Goal: Task Accomplishment & Management: Use online tool/utility

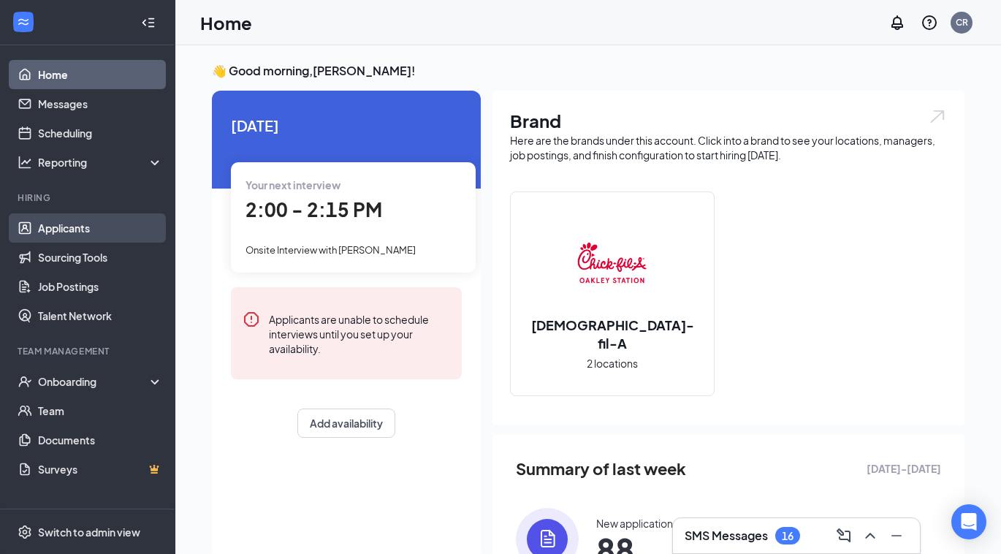
click at [85, 233] on link "Applicants" at bounding box center [100, 227] width 125 height 29
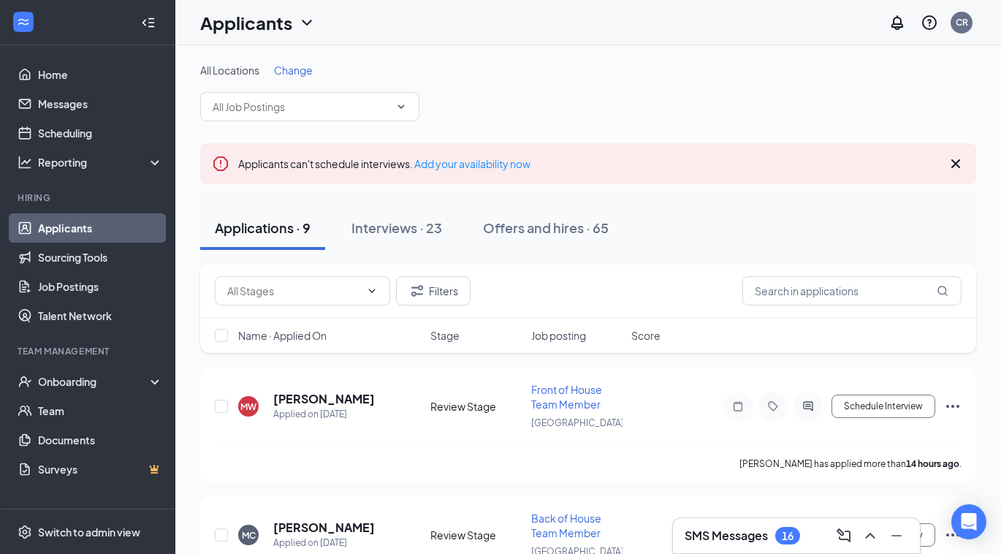
click at [956, 159] on icon "Cross" at bounding box center [956, 164] width 18 height 18
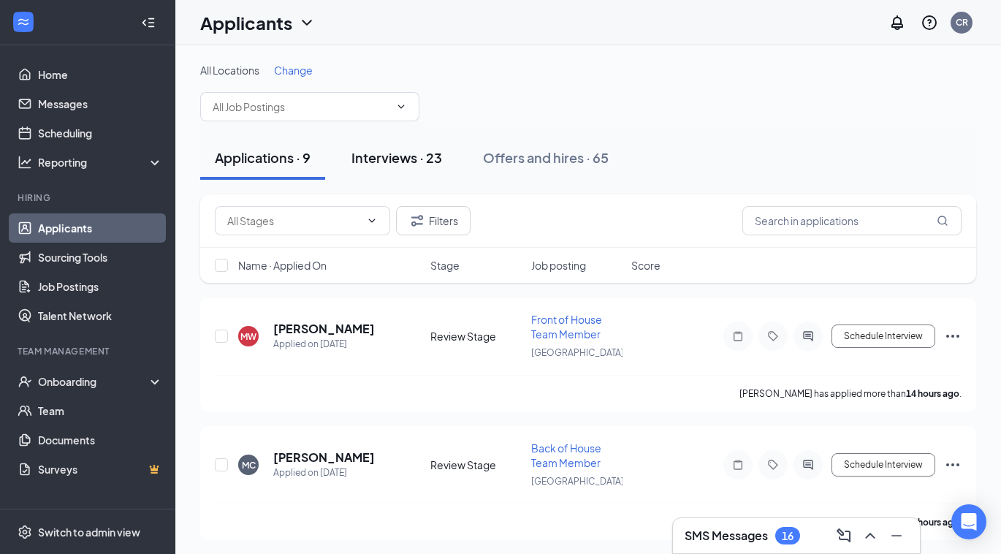
click at [392, 156] on div "Interviews · 23" at bounding box center [396, 157] width 91 height 18
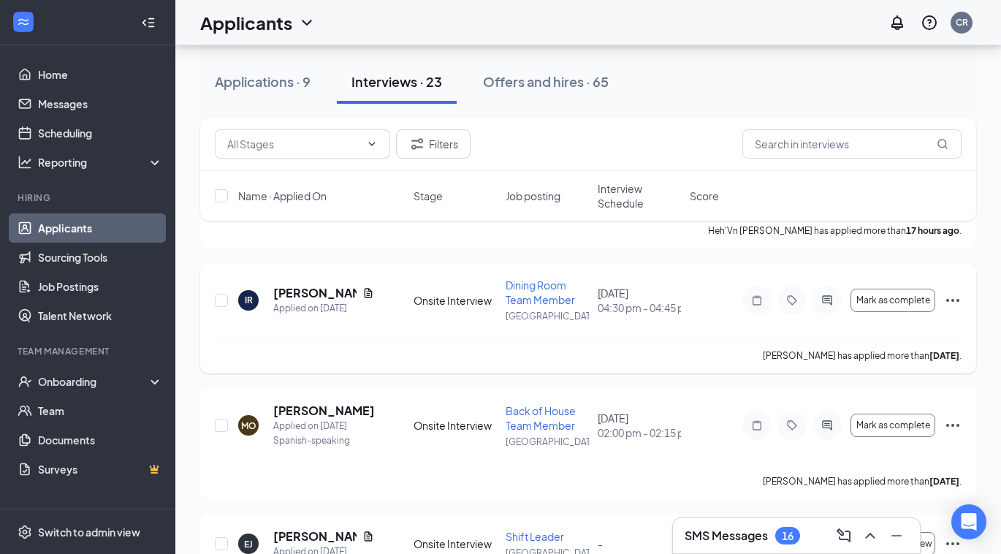
scroll to position [179, 0]
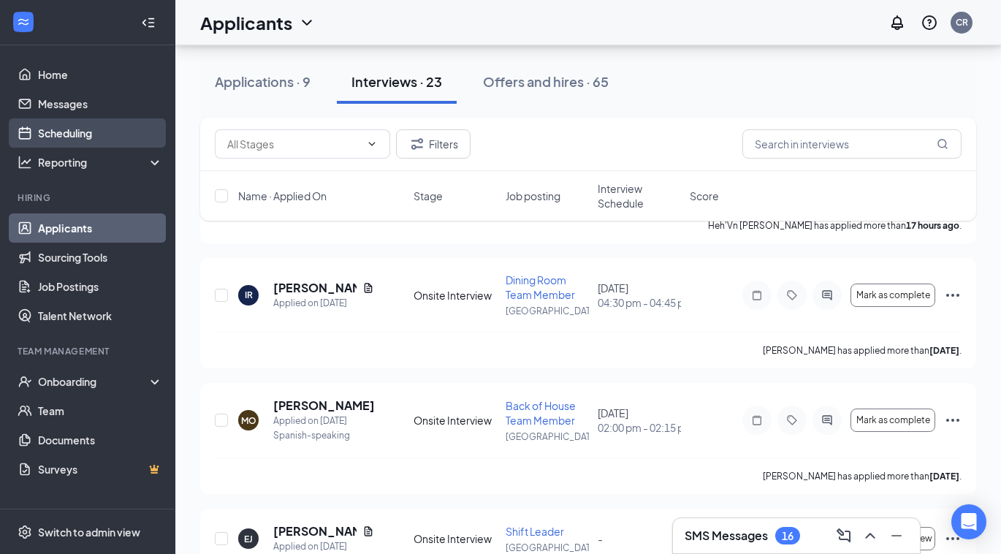
click at [115, 131] on link "Scheduling" at bounding box center [100, 132] width 125 height 29
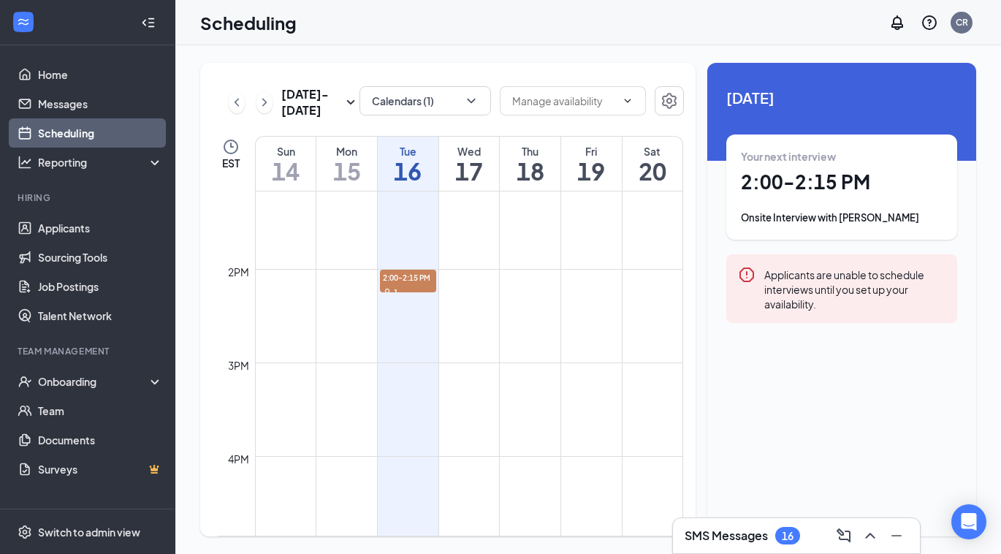
scroll to position [1236, 0]
click at [399, 267] on span "2:00-2:15 PM" at bounding box center [408, 272] width 56 height 15
